Goal: Use online tool/utility: Utilize a website feature to perform a specific function

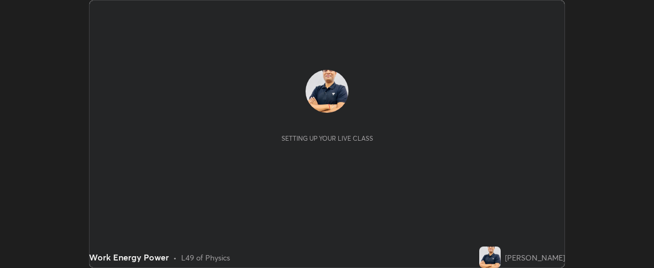
scroll to position [268, 654]
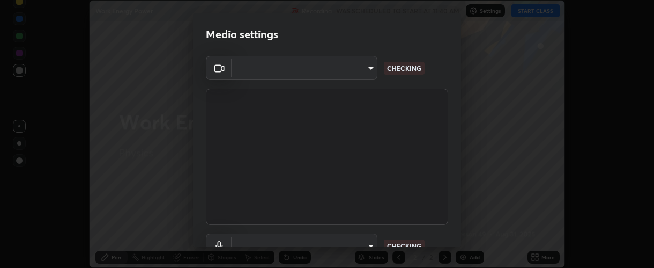
type input "37ff3dccddb3ae812b87417f3f546ef35516c4b54d471f30ebd420330c5d8ca5"
type input "default"
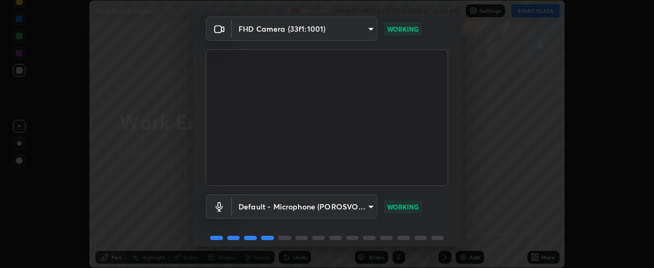
scroll to position [68, 0]
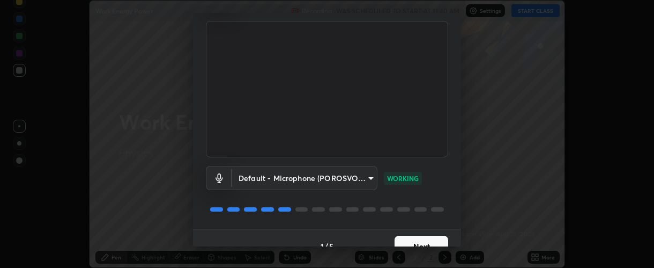
click at [413, 239] on button "Next" at bounding box center [422, 246] width 54 height 21
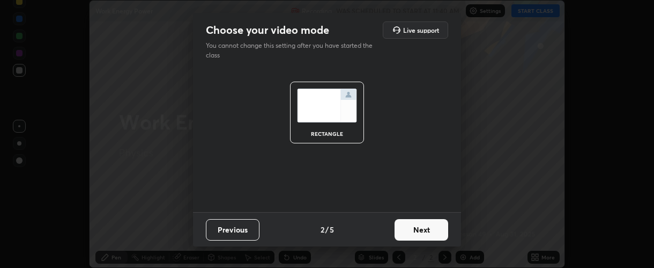
click at [412, 233] on button "Next" at bounding box center [422, 229] width 54 height 21
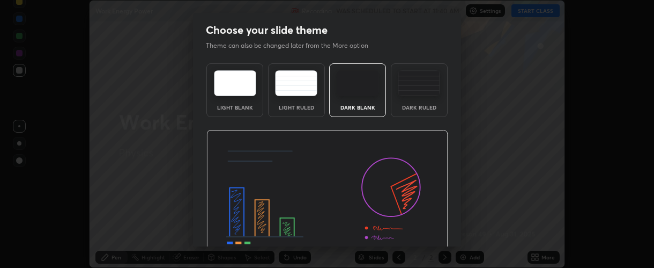
scroll to position [54, 0]
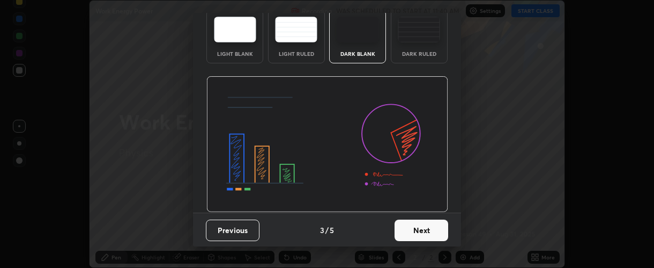
click at [409, 232] on button "Next" at bounding box center [422, 229] width 54 height 21
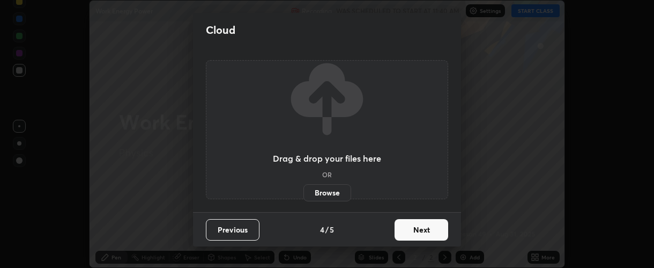
scroll to position [0, 0]
click at [408, 231] on button "Next" at bounding box center [422, 229] width 54 height 21
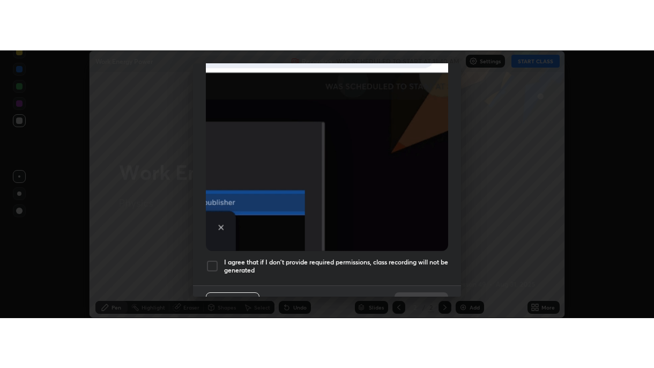
scroll to position [303, 0]
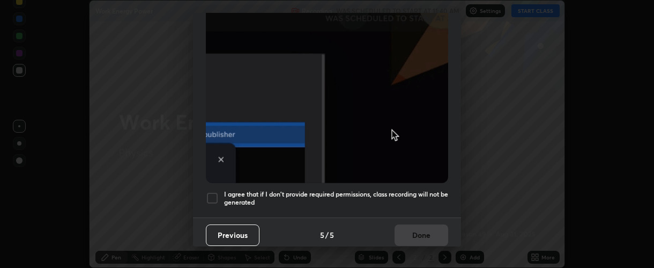
click at [213, 193] on div at bounding box center [212, 198] width 13 height 13
click at [403, 228] on button "Done" at bounding box center [422, 234] width 54 height 21
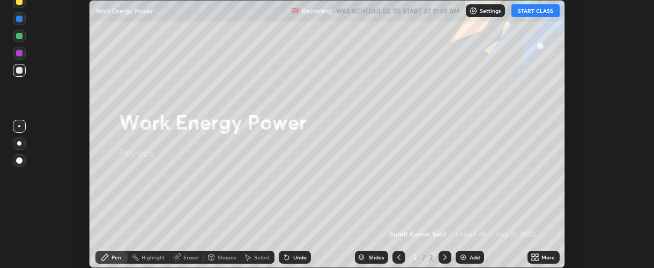
click at [519, 14] on button "START CLASS" at bounding box center [536, 10] width 48 height 13
click at [537, 256] on icon at bounding box center [537, 255] width 3 height 3
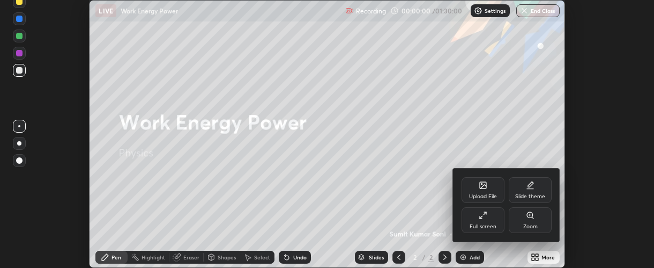
click at [485, 224] on div "Full screen" at bounding box center [483, 226] width 27 height 5
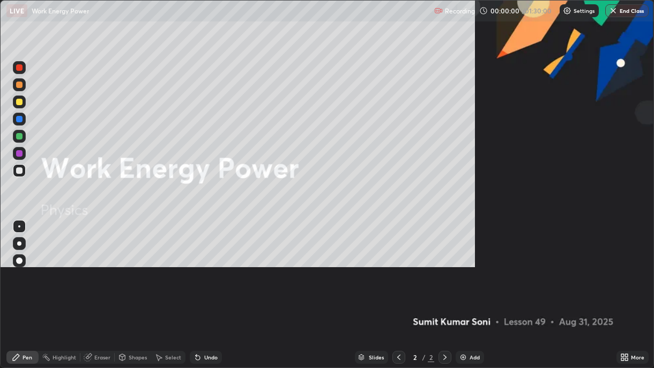
scroll to position [368, 654]
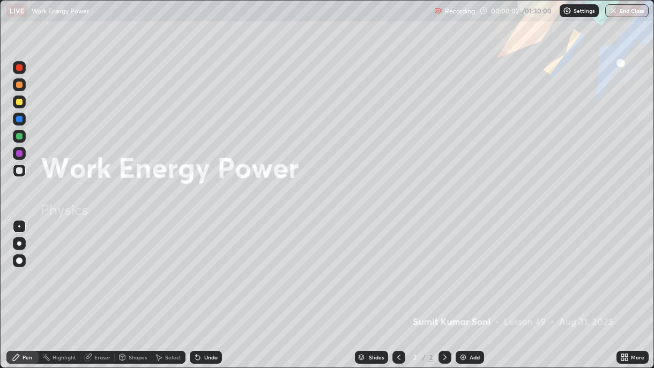
click at [467, 267] on div "Add" at bounding box center [470, 357] width 28 height 13
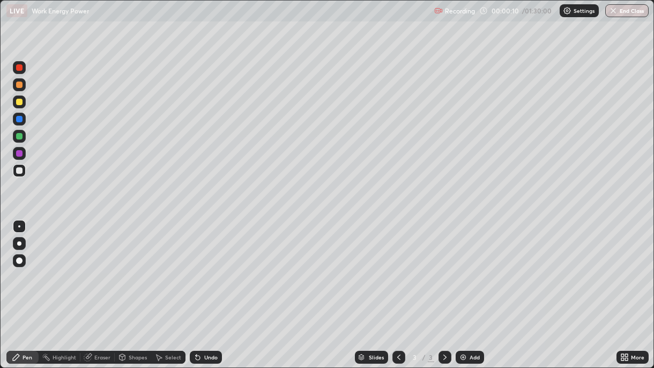
click at [18, 104] on div at bounding box center [19, 102] width 6 height 6
click at [100, 267] on div "Eraser" at bounding box center [102, 357] width 16 height 5
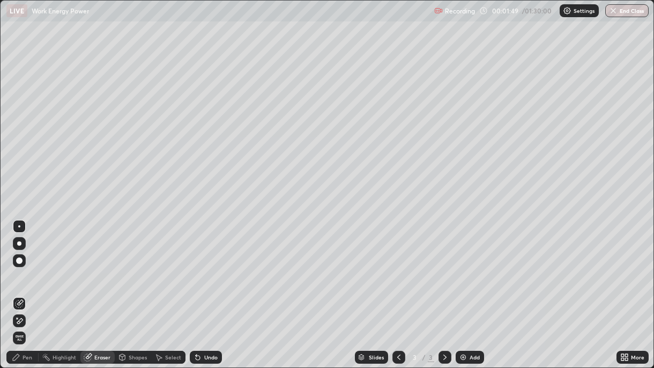
click at [32, 267] on div "Pen" at bounding box center [22, 357] width 32 height 13
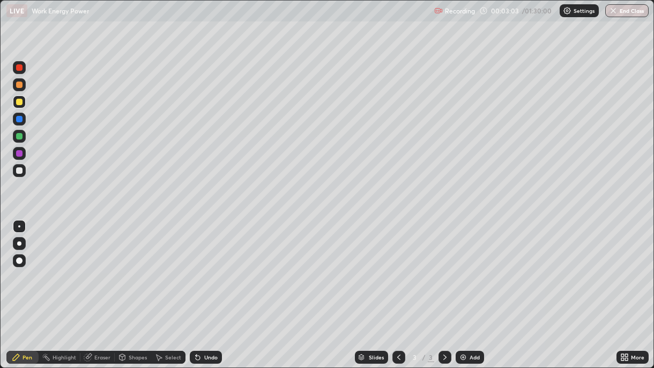
click at [19, 84] on div at bounding box center [19, 85] width 6 height 6
click at [217, 267] on div "Undo" at bounding box center [206, 357] width 32 height 13
click at [19, 138] on div at bounding box center [19, 136] width 6 height 6
click at [19, 171] on div at bounding box center [19, 170] width 6 height 6
click at [19, 139] on div at bounding box center [19, 136] width 6 height 6
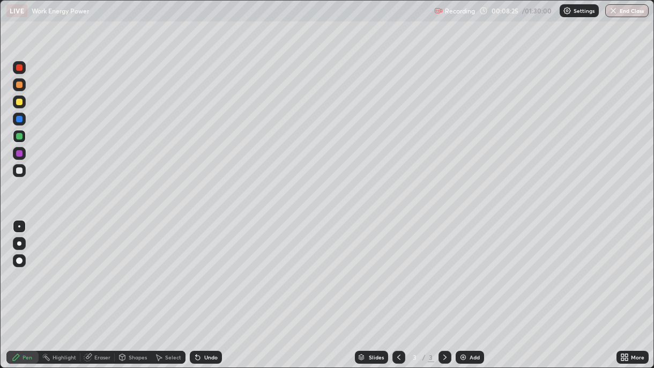
click at [20, 66] on div at bounding box center [19, 67] width 6 height 6
click at [462, 267] on img at bounding box center [463, 357] width 9 height 9
click at [18, 102] on div at bounding box center [19, 102] width 6 height 6
click at [97, 267] on div "Eraser" at bounding box center [102, 357] width 16 height 5
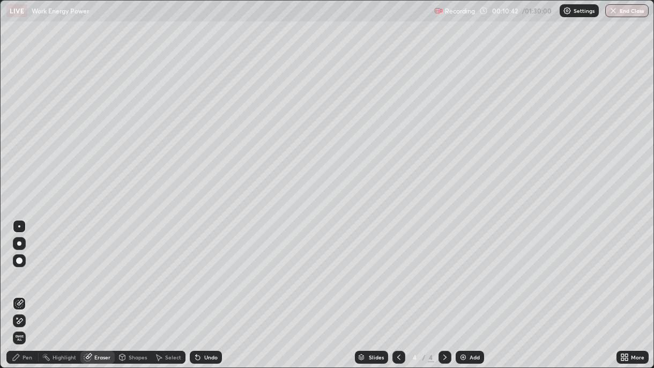
click at [25, 267] on div "Pen" at bounding box center [28, 357] width 10 height 5
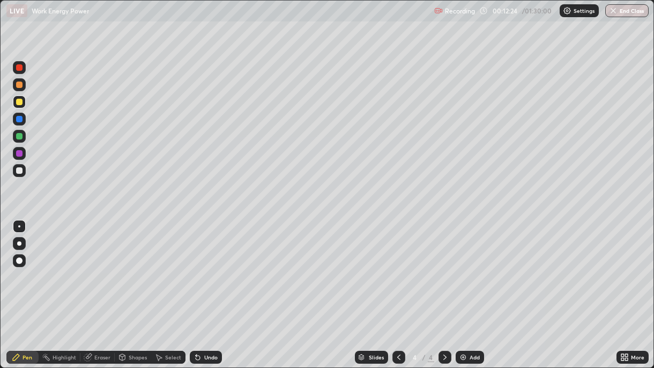
click at [17, 171] on div at bounding box center [19, 170] width 6 height 6
click at [217, 267] on div "Undo" at bounding box center [206, 357] width 32 height 13
click at [216, 267] on div "Undo" at bounding box center [210, 357] width 13 height 5
click at [216, 267] on div "Undo" at bounding box center [206, 357] width 32 height 13
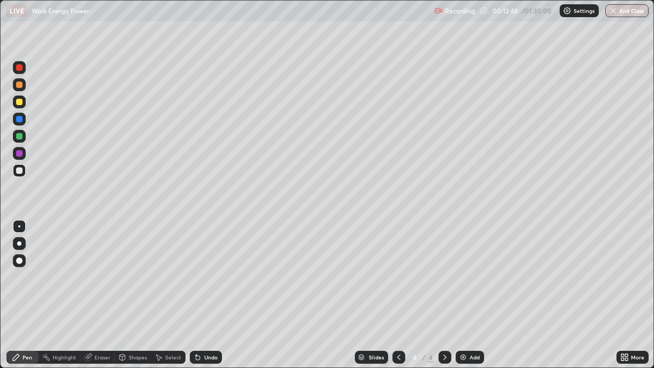
click at [218, 267] on div "Undo" at bounding box center [206, 357] width 32 height 13
click at [464, 267] on img at bounding box center [463, 357] width 9 height 9
click at [19, 137] on div at bounding box center [19, 136] width 6 height 6
click at [18, 173] on div at bounding box center [19, 170] width 6 height 6
click at [468, 267] on div "Add" at bounding box center [470, 357] width 28 height 13
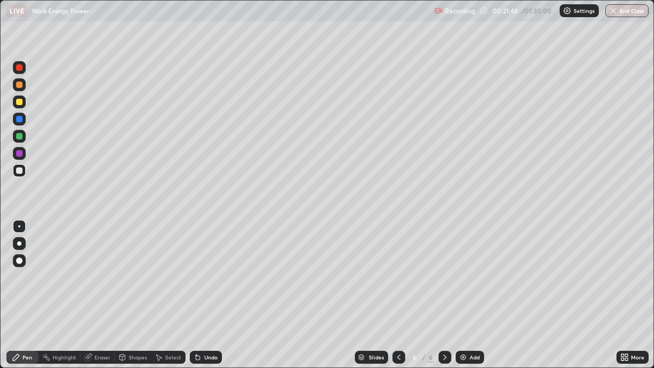
click at [19, 139] on div at bounding box center [19, 136] width 6 height 6
click at [20, 173] on div at bounding box center [19, 170] width 6 height 6
click at [19, 104] on div at bounding box center [19, 102] width 6 height 6
click at [99, 267] on div "Eraser" at bounding box center [102, 357] width 16 height 5
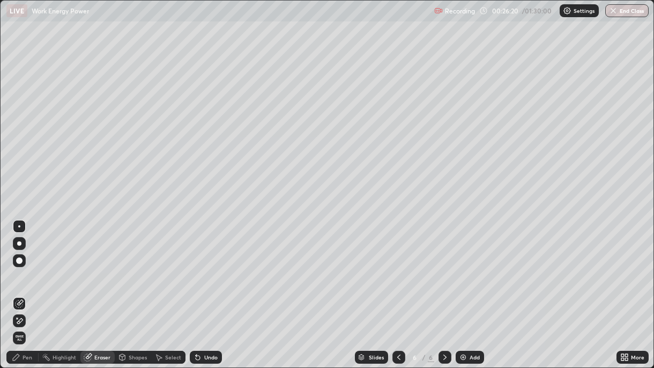
click at [29, 267] on div "Pen" at bounding box center [28, 357] width 10 height 5
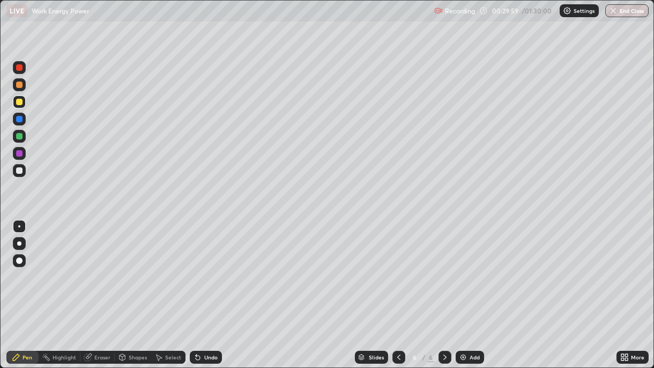
click at [19, 172] on div at bounding box center [19, 170] width 6 height 6
click at [19, 101] on div at bounding box center [19, 102] width 6 height 6
click at [204, 267] on div "Undo" at bounding box center [210, 357] width 13 height 5
click at [206, 267] on div "Undo" at bounding box center [210, 357] width 13 height 5
click at [204, 267] on div "Undo" at bounding box center [210, 357] width 13 height 5
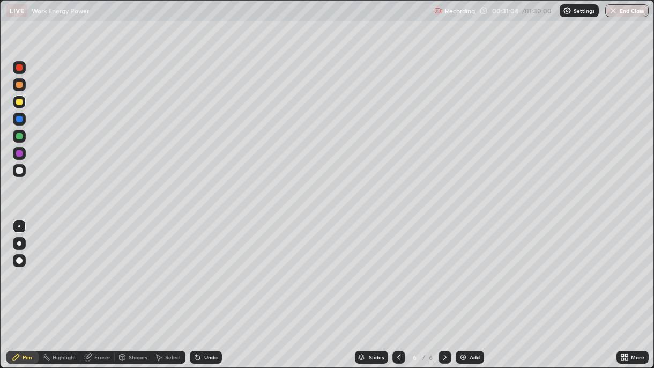
click at [205, 267] on div "Undo" at bounding box center [210, 357] width 13 height 5
click at [105, 267] on div "Eraser" at bounding box center [97, 357] width 34 height 13
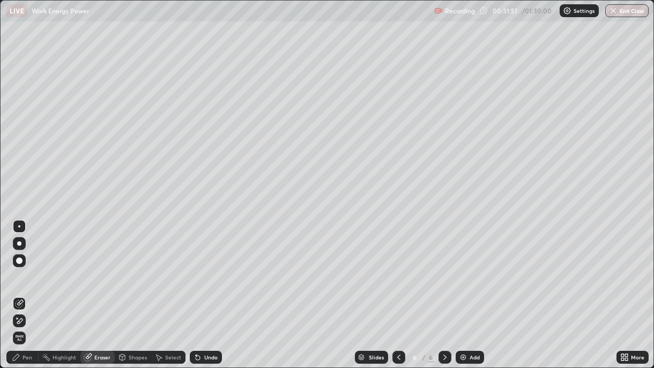
click at [21, 267] on div "Pen" at bounding box center [22, 357] width 32 height 13
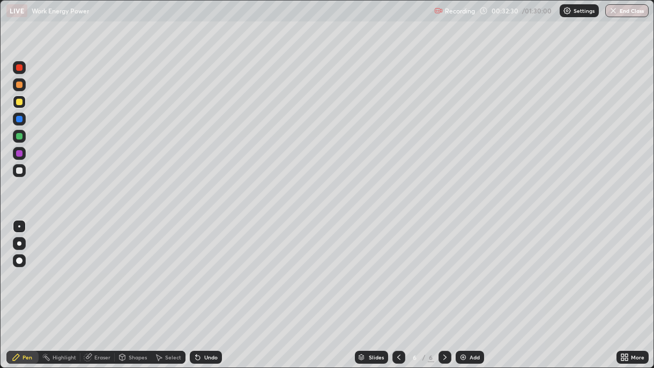
click at [21, 172] on div at bounding box center [19, 170] width 6 height 6
click at [18, 152] on div at bounding box center [19, 153] width 6 height 6
click at [20, 136] on div at bounding box center [19, 136] width 6 height 6
click at [467, 267] on div "Add" at bounding box center [470, 357] width 28 height 13
click at [397, 267] on icon at bounding box center [399, 357] width 9 height 9
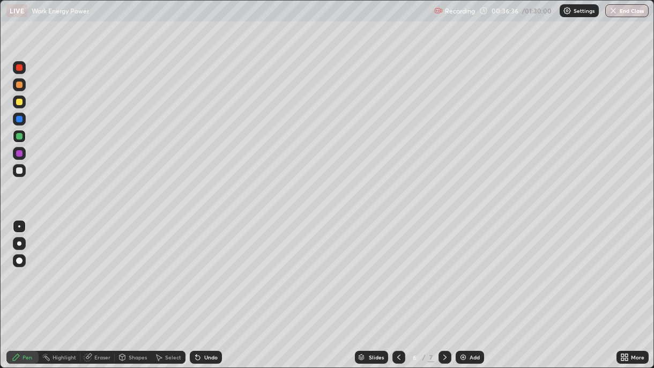
click at [28, 267] on div "Erase all" at bounding box center [19, 183] width 26 height 325
click at [444, 267] on icon at bounding box center [445, 357] width 3 height 5
click at [19, 172] on div at bounding box center [19, 170] width 6 height 6
click at [22, 139] on div at bounding box center [19, 136] width 13 height 13
click at [201, 267] on div "Undo" at bounding box center [206, 357] width 32 height 13
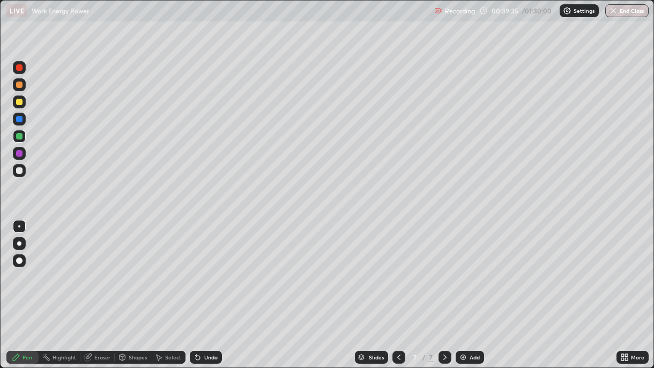
click at [202, 267] on div "Undo" at bounding box center [206, 357] width 32 height 13
click at [19, 172] on div at bounding box center [19, 170] width 6 height 6
click at [102, 267] on div "Eraser" at bounding box center [102, 357] width 16 height 5
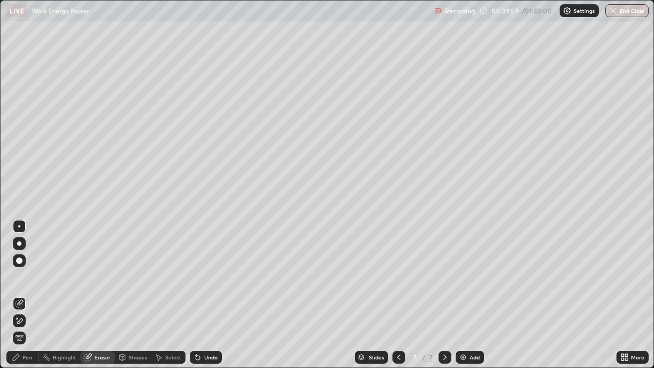
click at [25, 267] on div "Pen" at bounding box center [28, 357] width 10 height 5
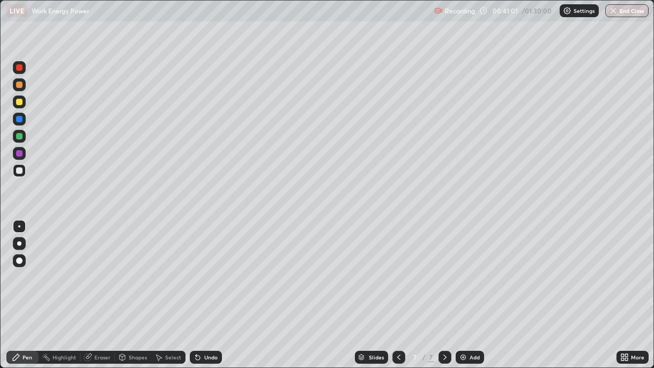
click at [19, 102] on div at bounding box center [19, 102] width 6 height 6
click at [17, 151] on div at bounding box center [19, 153] width 6 height 6
click at [102, 267] on div "Eraser" at bounding box center [102, 357] width 16 height 5
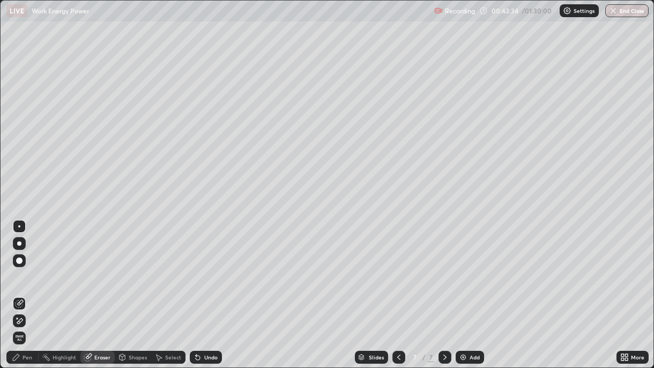
click at [19, 267] on icon at bounding box center [16, 357] width 9 height 9
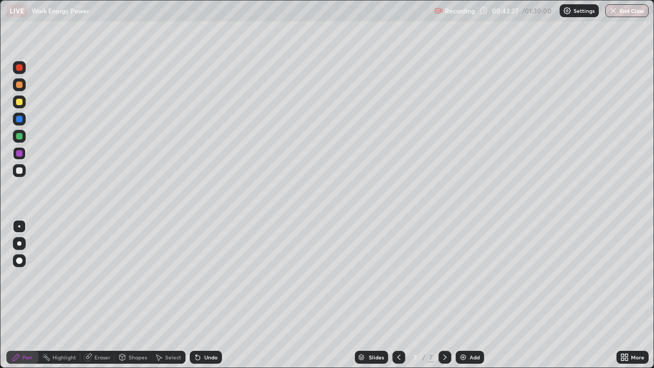
click at [99, 267] on div "Eraser" at bounding box center [97, 357] width 34 height 13
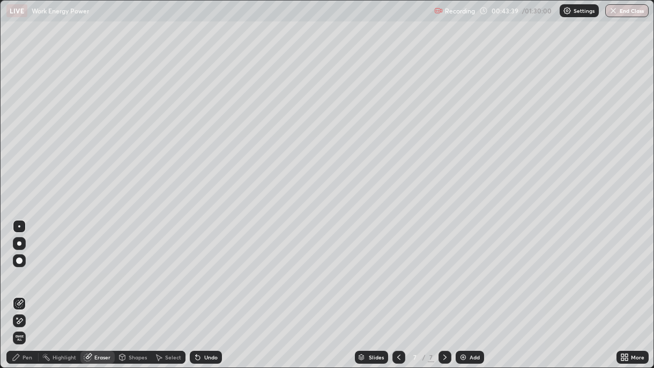
click at [24, 267] on div "Pen" at bounding box center [28, 357] width 10 height 5
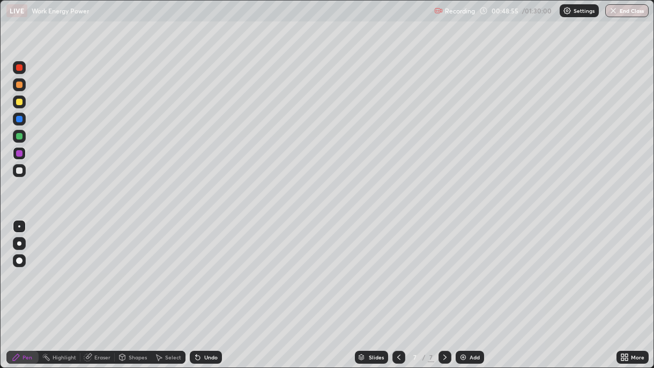
click at [464, 267] on img at bounding box center [463, 357] width 9 height 9
click at [21, 176] on div at bounding box center [19, 170] width 13 height 13
click at [18, 136] on div at bounding box center [19, 136] width 6 height 6
click at [204, 267] on div "Undo" at bounding box center [210, 357] width 13 height 5
click at [17, 172] on div at bounding box center [19, 170] width 6 height 6
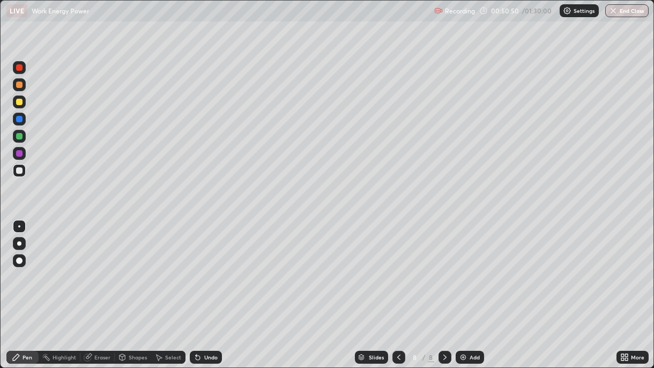
click at [19, 104] on div at bounding box center [19, 102] width 6 height 6
click at [461, 267] on img at bounding box center [463, 357] width 9 height 9
click at [21, 172] on div at bounding box center [19, 170] width 6 height 6
click at [19, 102] on div at bounding box center [19, 102] width 6 height 6
click at [98, 267] on div "Eraser" at bounding box center [102, 357] width 16 height 5
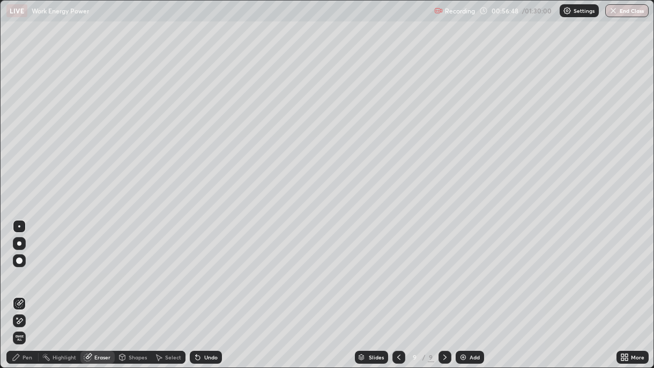
click at [122, 267] on icon at bounding box center [123, 357] width 6 height 6
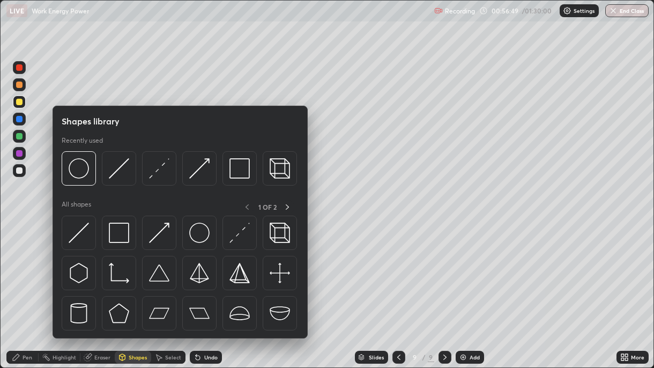
click at [124, 267] on icon at bounding box center [122, 357] width 9 height 9
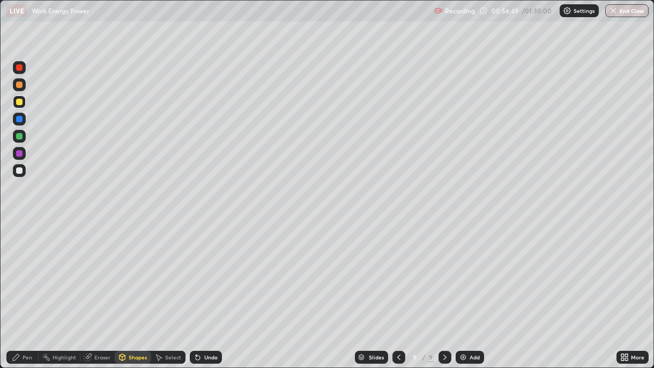
click at [133, 267] on div "Shapes" at bounding box center [138, 357] width 18 height 5
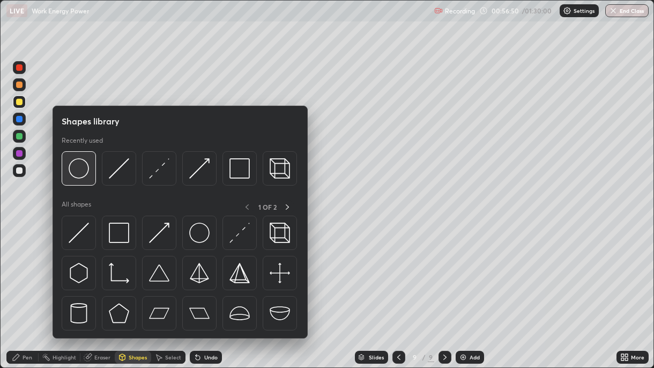
click at [85, 175] on img at bounding box center [79, 168] width 20 height 20
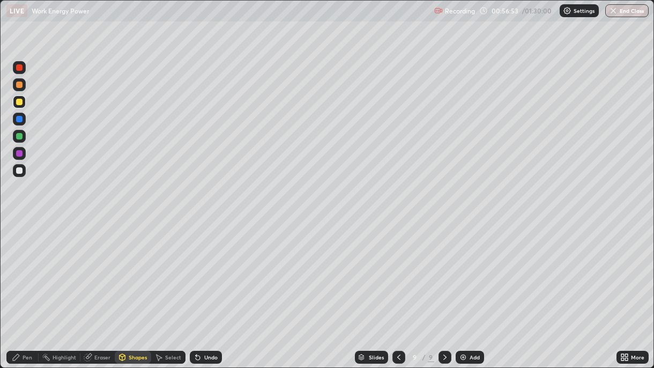
click at [131, 267] on div "Shapes" at bounding box center [138, 357] width 18 height 5
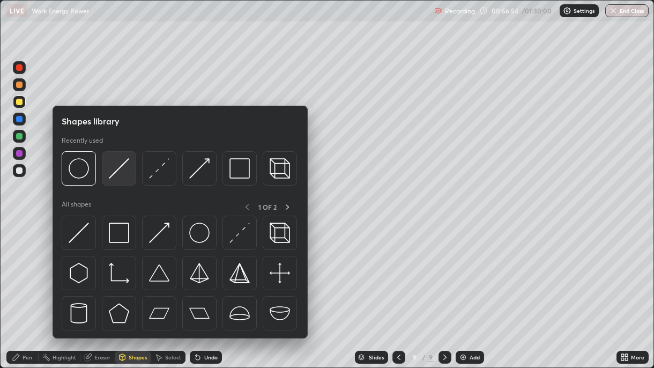
click at [119, 172] on img at bounding box center [119, 168] width 20 height 20
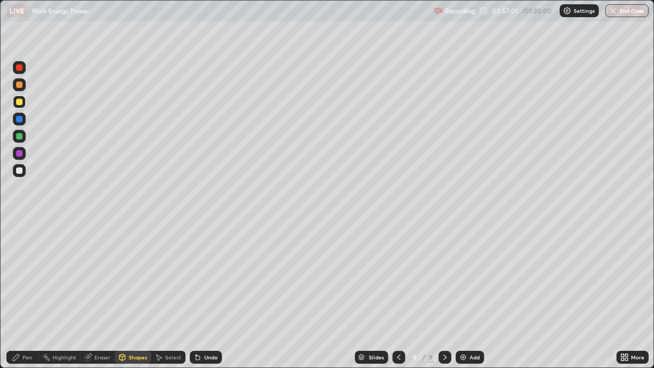
click at [204, 267] on div "Undo" at bounding box center [210, 357] width 13 height 5
click at [25, 267] on div "Pen" at bounding box center [28, 357] width 10 height 5
click at [20, 172] on div at bounding box center [19, 170] width 6 height 6
click at [20, 135] on div at bounding box center [19, 136] width 6 height 6
click at [18, 176] on div at bounding box center [19, 170] width 13 height 13
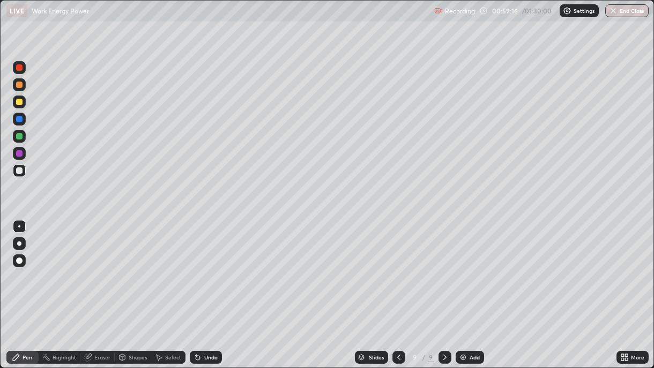
click at [94, 267] on div "Eraser" at bounding box center [102, 357] width 16 height 5
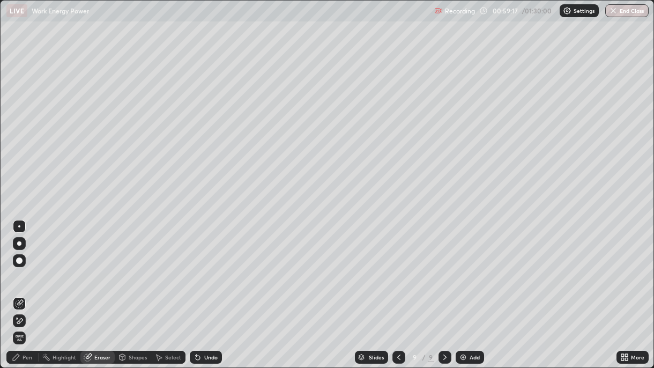
click at [23, 267] on div "Pen" at bounding box center [28, 357] width 10 height 5
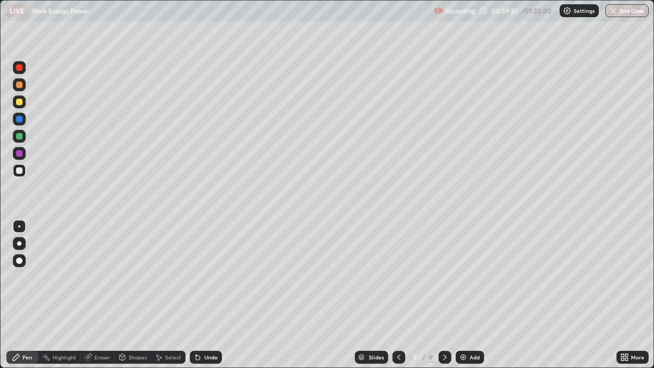
click at [21, 121] on div at bounding box center [19, 119] width 6 height 6
click at [20, 173] on div at bounding box center [19, 170] width 6 height 6
click at [21, 121] on div at bounding box center [19, 119] width 6 height 6
click at [17, 156] on div at bounding box center [19, 153] width 6 height 6
click at [21, 136] on div at bounding box center [19, 136] width 6 height 6
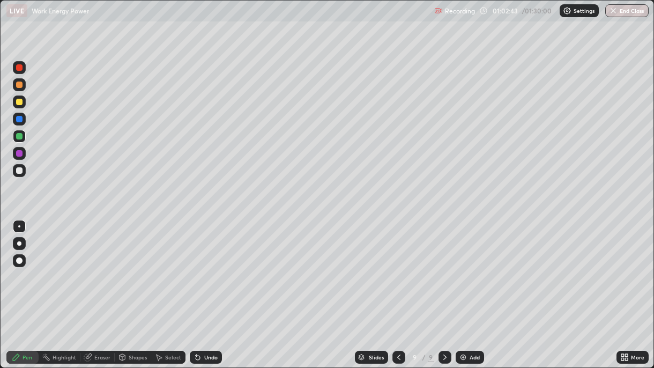
click at [468, 267] on div "Add" at bounding box center [470, 357] width 28 height 13
click at [397, 267] on icon at bounding box center [398, 357] width 3 height 5
click at [444, 267] on icon at bounding box center [445, 357] width 9 height 9
click at [132, 267] on div "Shapes" at bounding box center [138, 357] width 18 height 5
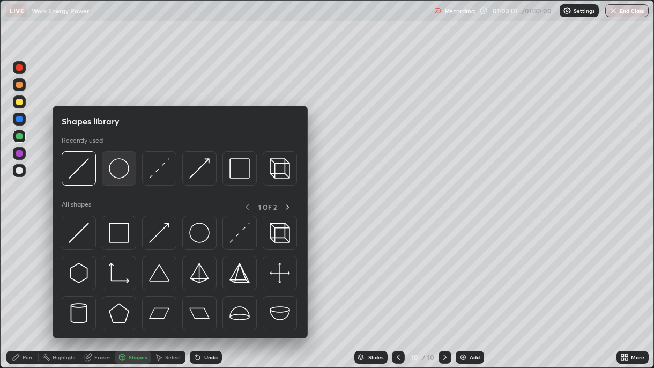
click at [119, 173] on img at bounding box center [119, 168] width 20 height 20
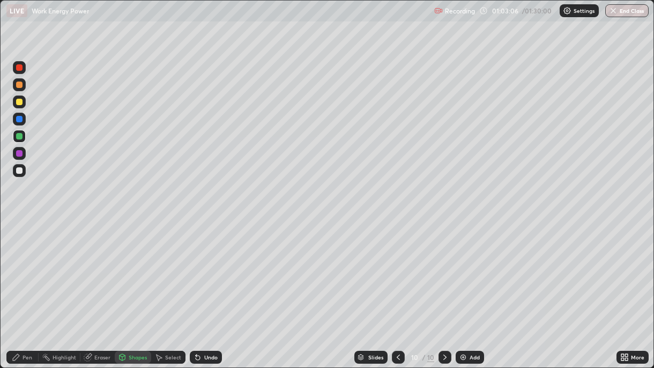
click at [169, 267] on div "Select" at bounding box center [173, 357] width 16 height 5
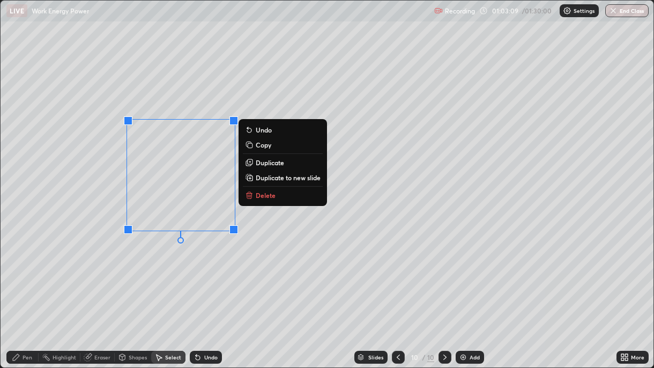
click at [265, 162] on p "Duplicate" at bounding box center [270, 162] width 28 height 9
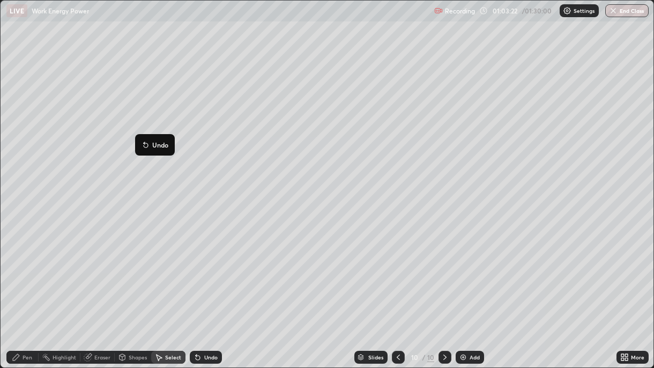
click at [229, 267] on div "0 ° Undo Copy Duplicate Duplicate to new slide Delete" at bounding box center [327, 184] width 653 height 367
click at [23, 267] on div "Pen" at bounding box center [28, 357] width 10 height 5
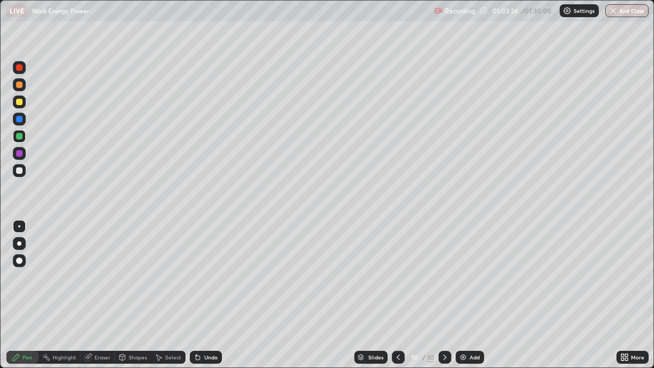
click at [18, 154] on div at bounding box center [19, 153] width 6 height 6
click at [466, 267] on img at bounding box center [463, 357] width 9 height 9
click at [25, 170] on div at bounding box center [19, 170] width 13 height 13
click at [19, 102] on div at bounding box center [19, 102] width 6 height 6
click at [19, 84] on div at bounding box center [19, 85] width 6 height 6
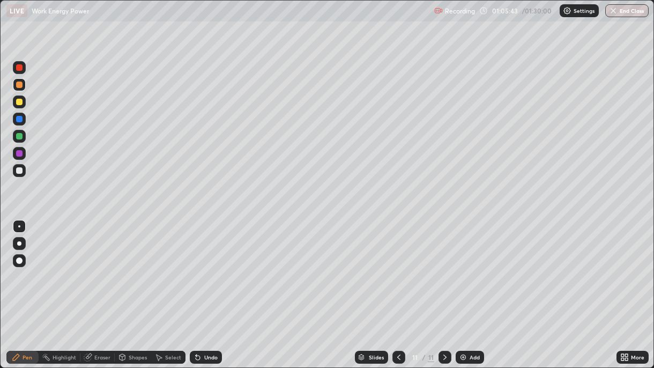
click at [21, 172] on div at bounding box center [19, 170] width 6 height 6
click at [205, 267] on div "Undo" at bounding box center [210, 357] width 13 height 5
click at [208, 267] on div "Undo" at bounding box center [210, 357] width 13 height 5
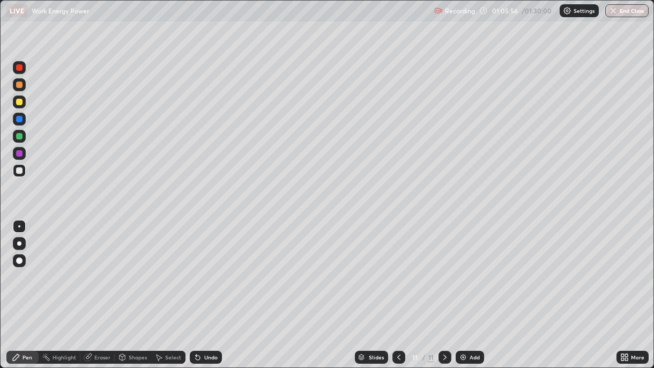
click at [208, 267] on div "Undo" at bounding box center [210, 357] width 13 height 5
click at [207, 267] on div "Undo" at bounding box center [206, 357] width 32 height 13
click at [206, 267] on div "Undo" at bounding box center [206, 357] width 32 height 13
click at [205, 267] on div "Undo" at bounding box center [206, 357] width 32 height 13
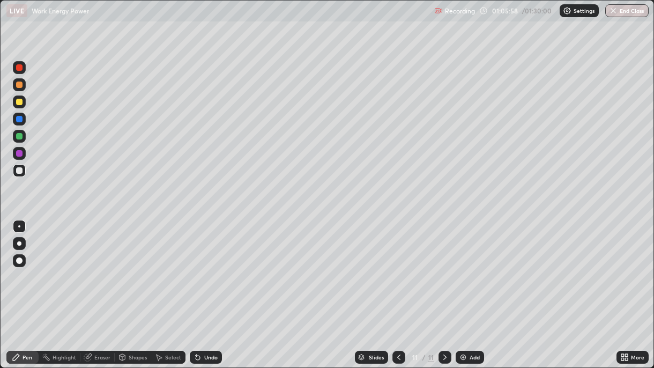
click at [207, 267] on div "Undo" at bounding box center [206, 357] width 32 height 13
click at [206, 267] on div "Undo" at bounding box center [206, 357] width 32 height 13
click at [204, 267] on div "Undo" at bounding box center [206, 357] width 32 height 13
click at [203, 267] on div "Undo" at bounding box center [206, 357] width 32 height 13
click at [19, 120] on div at bounding box center [19, 119] width 6 height 6
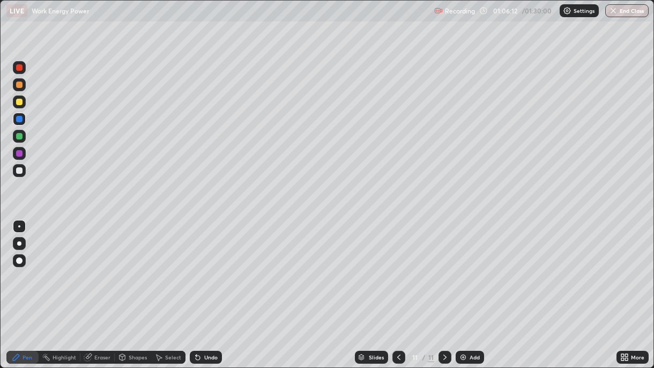
click at [201, 267] on div "Undo" at bounding box center [206, 357] width 32 height 13
click at [204, 267] on div "Undo" at bounding box center [210, 357] width 13 height 5
click at [17, 99] on div at bounding box center [19, 102] width 6 height 6
click at [206, 267] on div "Undo" at bounding box center [206, 357] width 32 height 13
click at [208, 267] on div "Undo" at bounding box center [210, 357] width 13 height 5
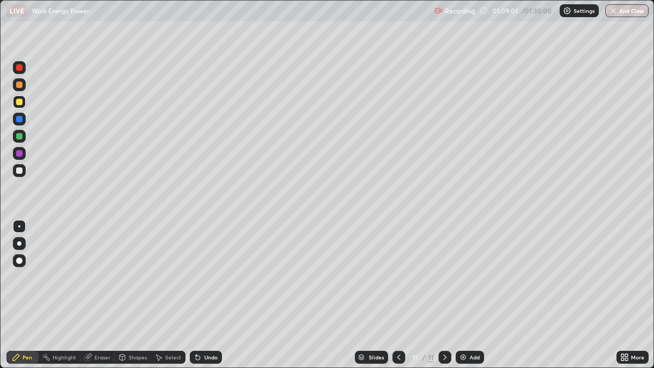
click at [18, 102] on div at bounding box center [19, 102] width 6 height 6
click at [19, 86] on div at bounding box center [19, 85] width 6 height 6
click at [20, 66] on div at bounding box center [19, 67] width 6 height 6
click at [207, 267] on div "Undo" at bounding box center [210, 357] width 13 height 5
click at [208, 267] on div "Undo" at bounding box center [206, 357] width 32 height 13
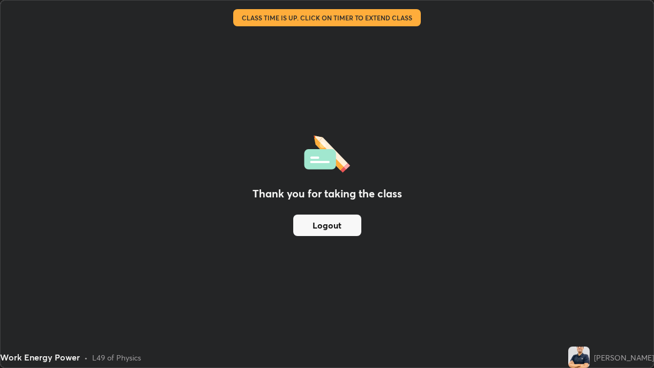
click at [317, 227] on button "Logout" at bounding box center [327, 225] width 68 height 21
click at [320, 222] on button "Logout" at bounding box center [327, 225] width 68 height 21
click at [323, 224] on button "Logout" at bounding box center [327, 225] width 68 height 21
click at [322, 224] on button "Logout" at bounding box center [327, 225] width 68 height 21
click at [329, 223] on button "Logout" at bounding box center [327, 225] width 68 height 21
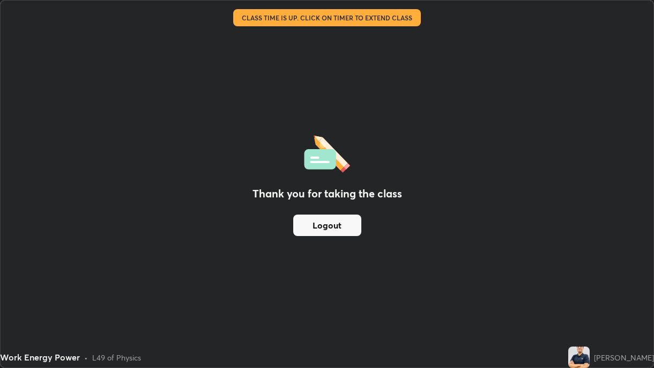
click at [314, 216] on button "Logout" at bounding box center [327, 225] width 68 height 21
click at [315, 228] on button "Logout" at bounding box center [327, 225] width 68 height 21
click at [316, 225] on button "Logout" at bounding box center [327, 225] width 68 height 21
